Goal: Navigation & Orientation: Find specific page/section

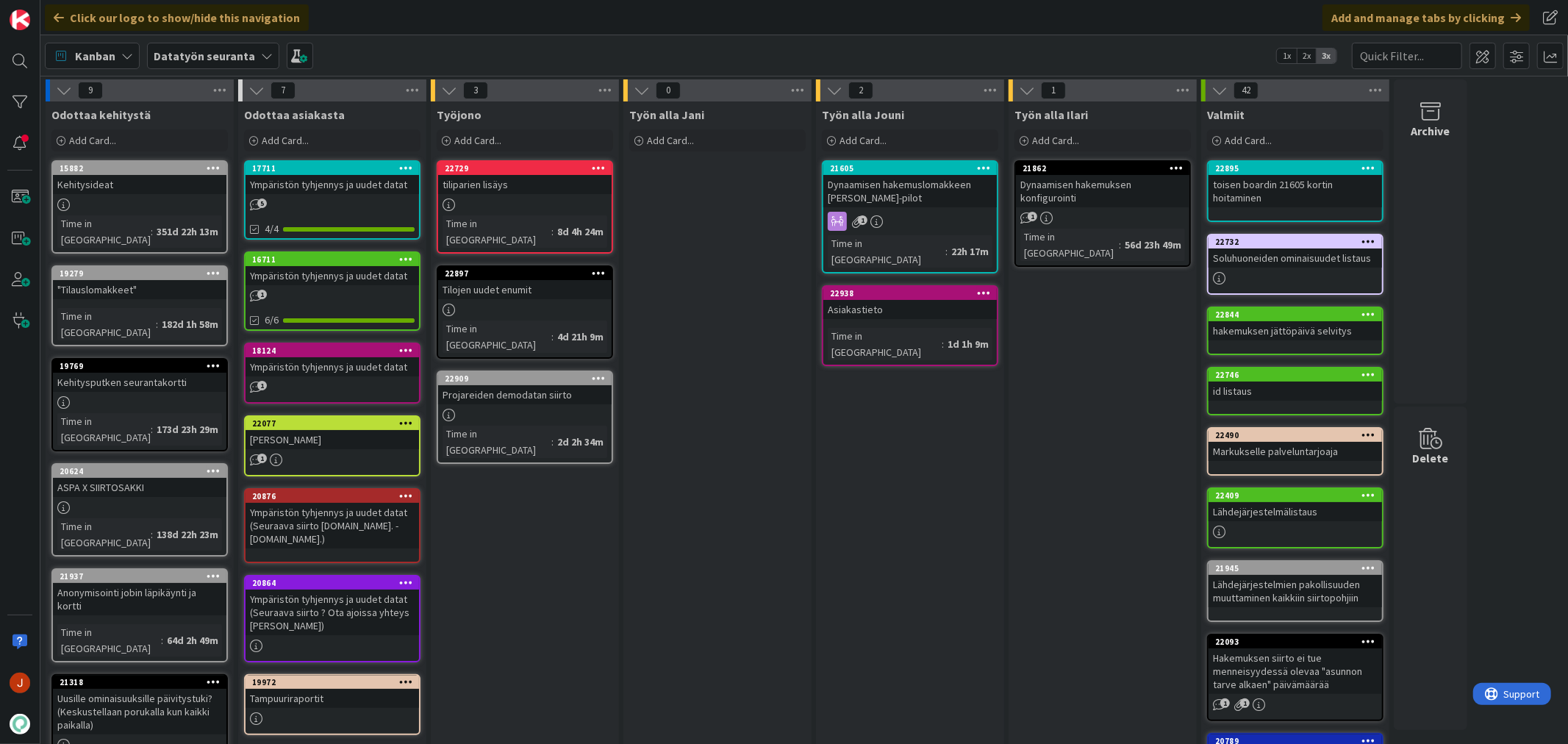
click at [497, 187] on div "tiliparien lisäys" at bounding box center [525, 184] width 173 height 19
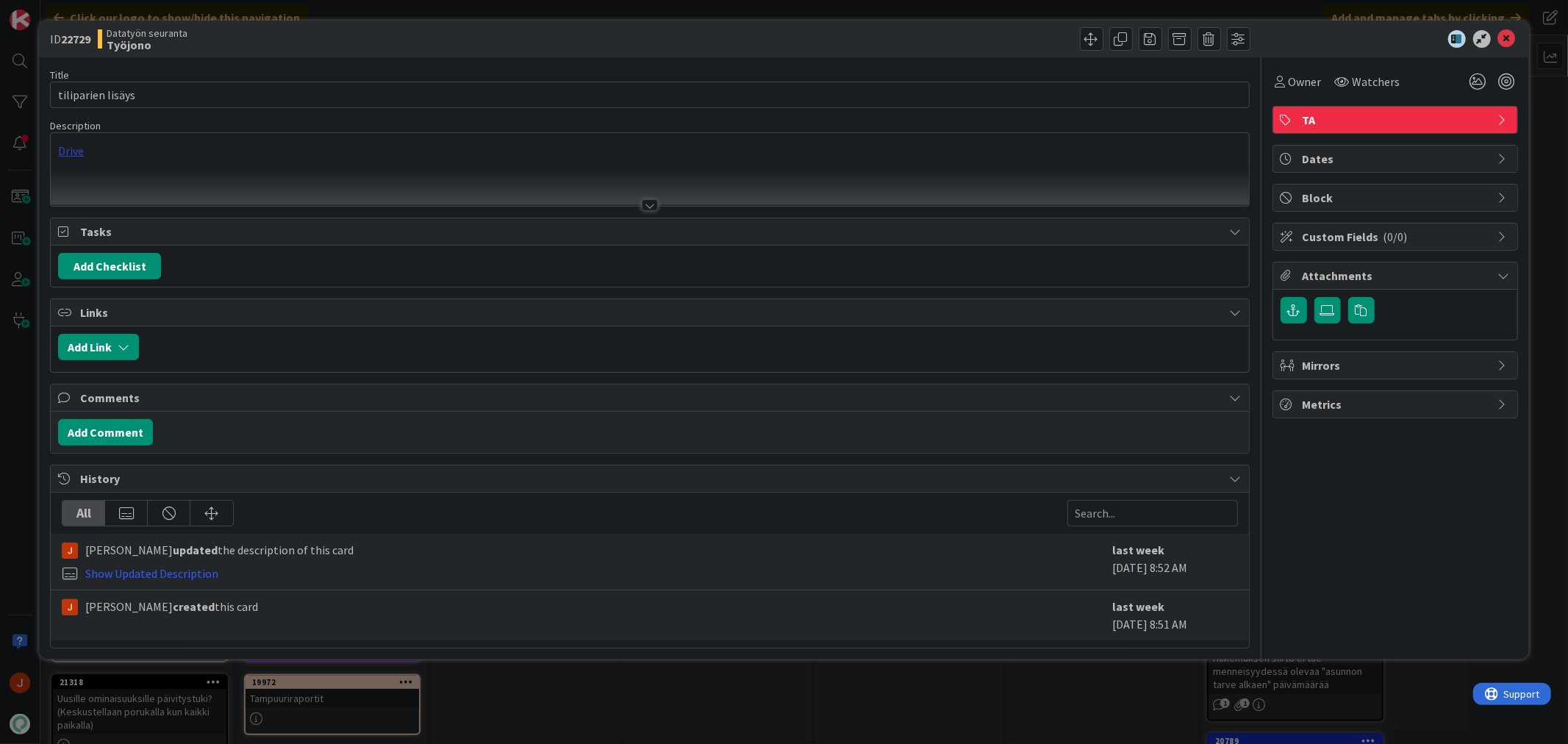
click at [64, 155] on div "Drive" at bounding box center [649, 169] width 1197 height 73
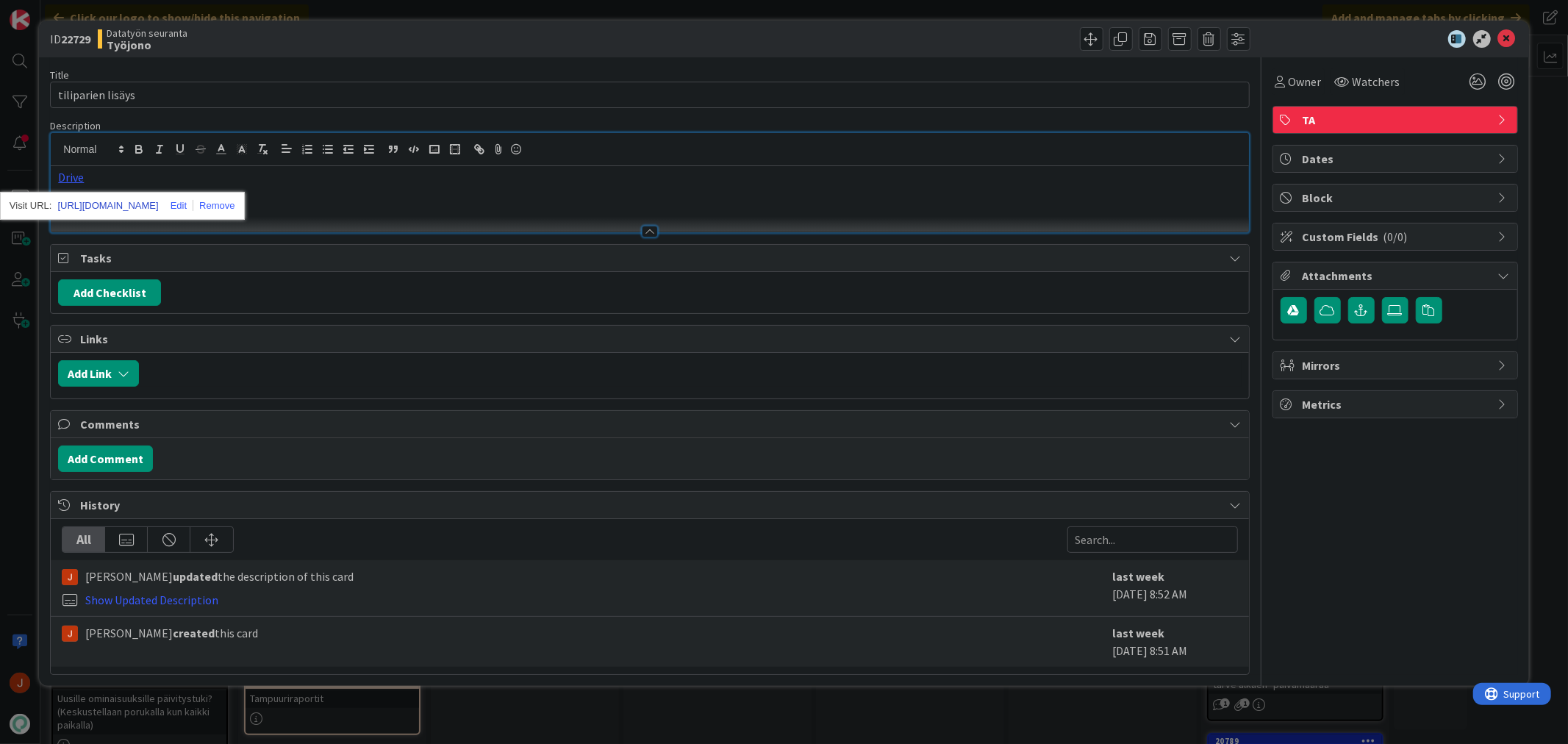
click at [107, 205] on link "https://docs.google.com/spreadsheets/d/1SsO88iGrDSssgQ9GZrGCvgMaxYJoZenD/edit?g…" at bounding box center [107, 205] width 101 height 19
click at [1510, 41] on icon at bounding box center [1507, 39] width 18 height 18
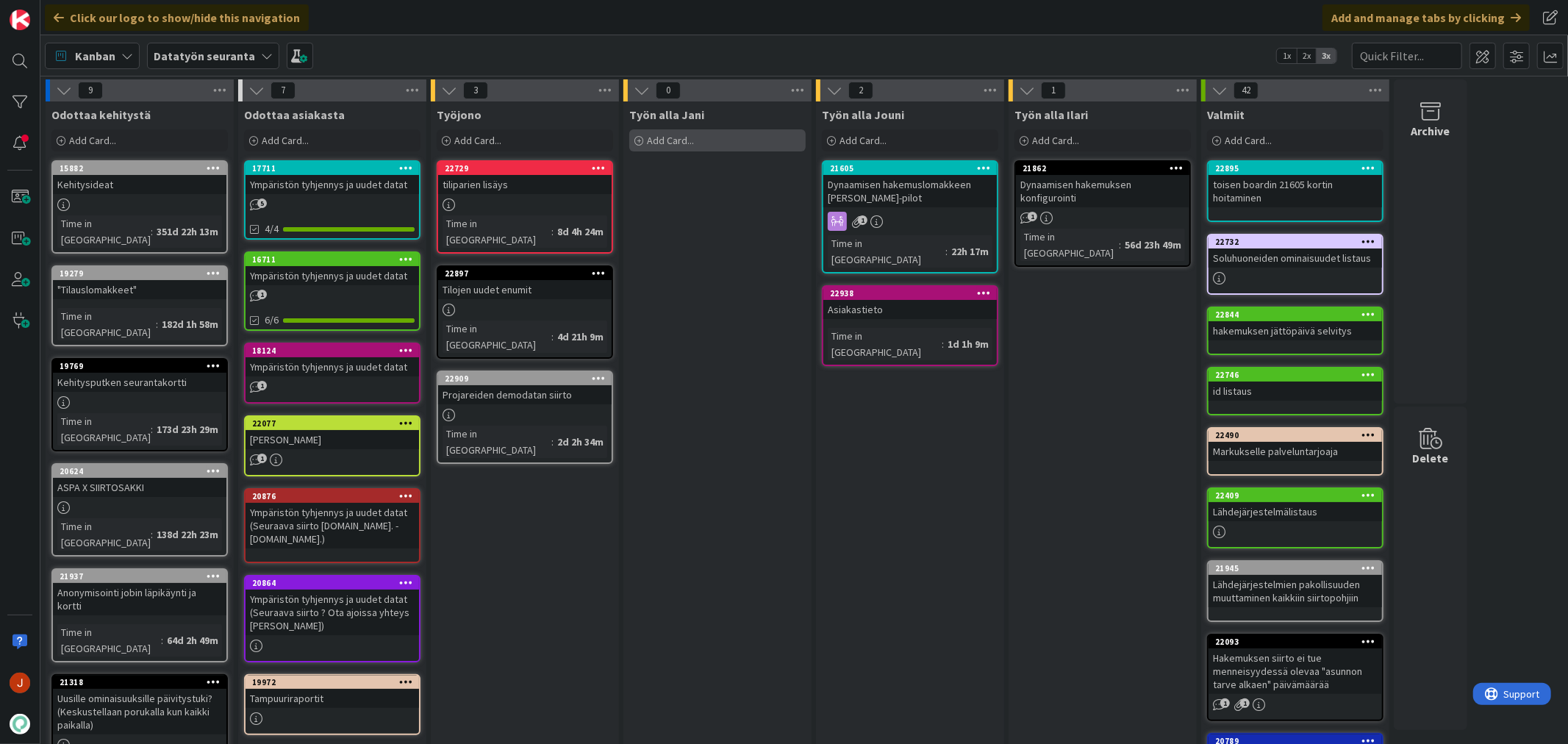
drag, startPoint x: 818, startPoint y: 422, endPoint x: 741, endPoint y: 147, distance: 285.6
click at [818, 422] on div "Työn alla Jouni Add Card... 21605 Dynaamisen hakemuslomakkeen konffaus joo-pilo…" at bounding box center [910, 625] width 188 height 1046
